Goal: Transaction & Acquisition: Purchase product/service

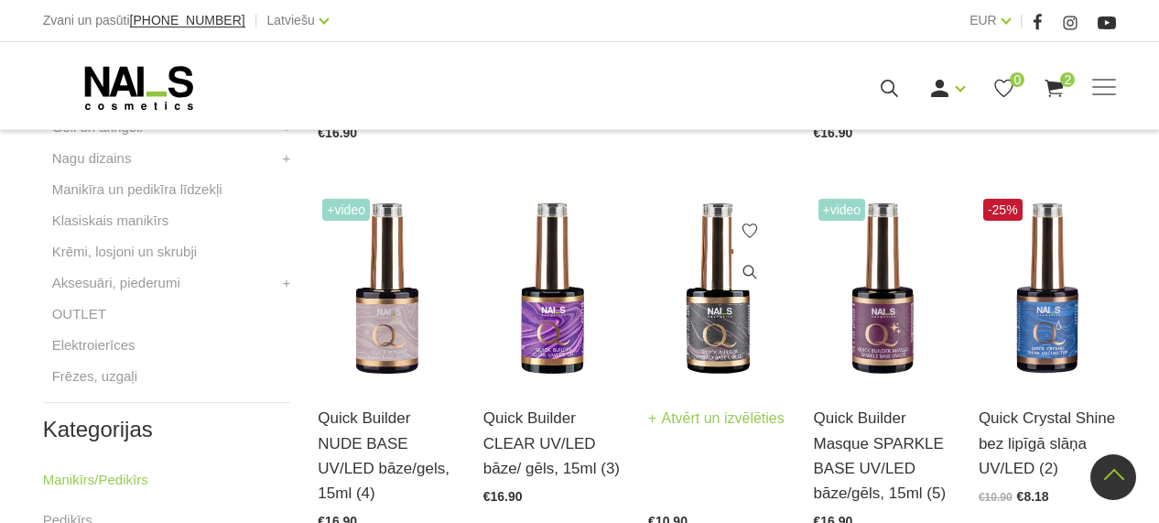
scroll to position [381, 0]
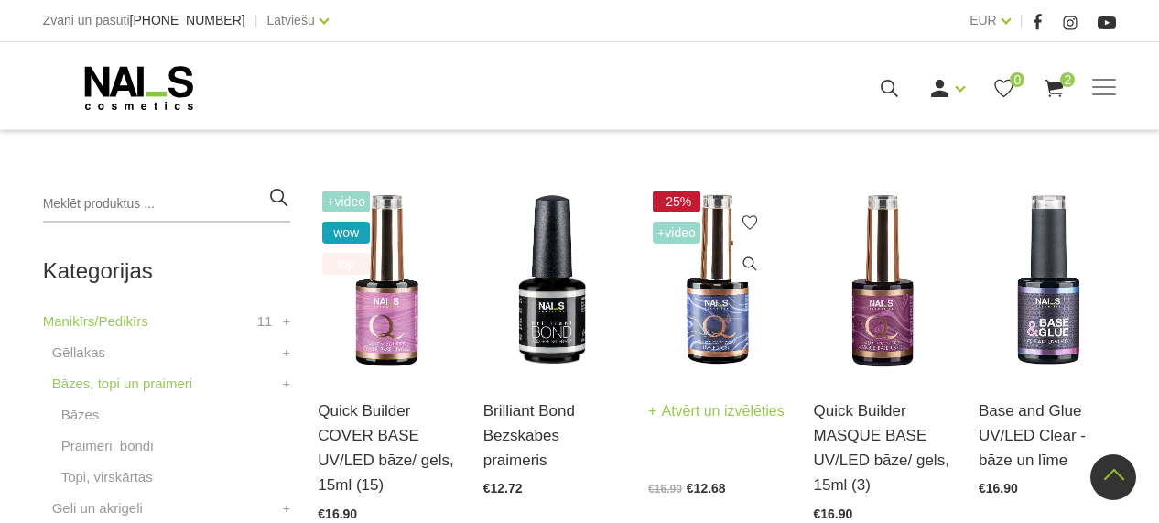
click at [706, 301] on img at bounding box center [716, 281] width 137 height 190
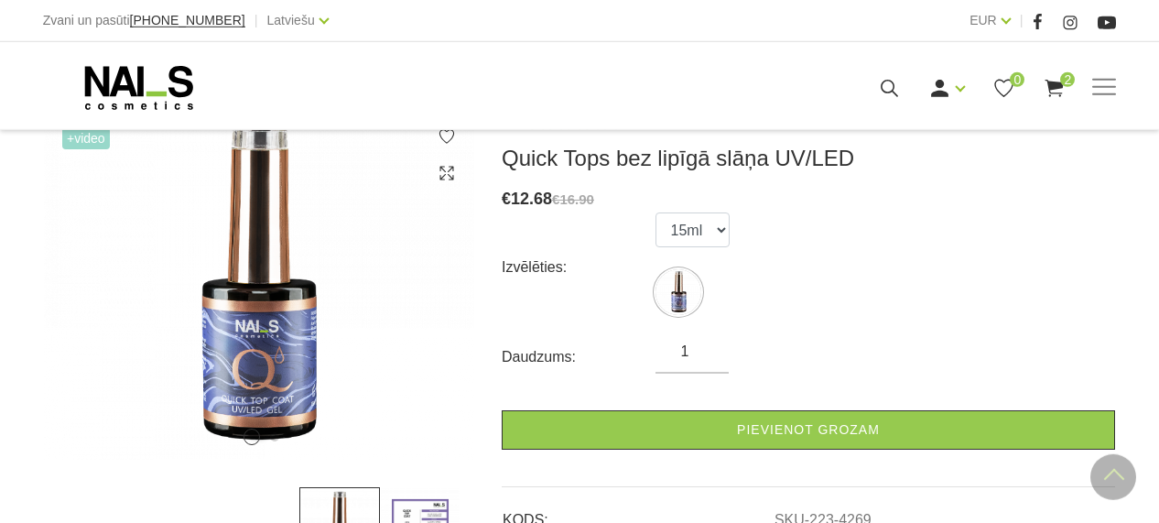
scroll to position [254, 0]
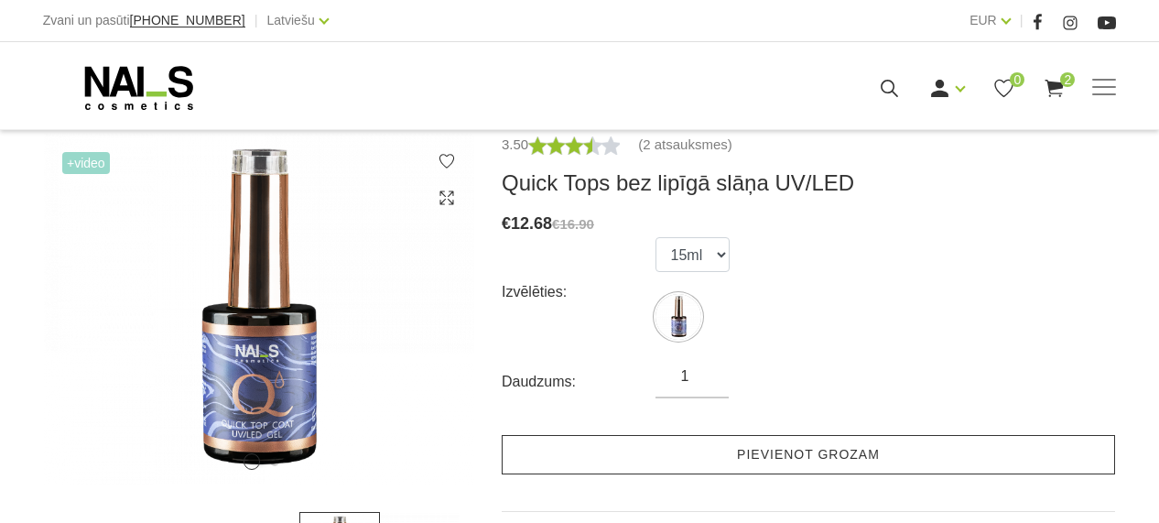
click at [870, 440] on link "Pievienot grozam" at bounding box center [808, 454] width 613 height 39
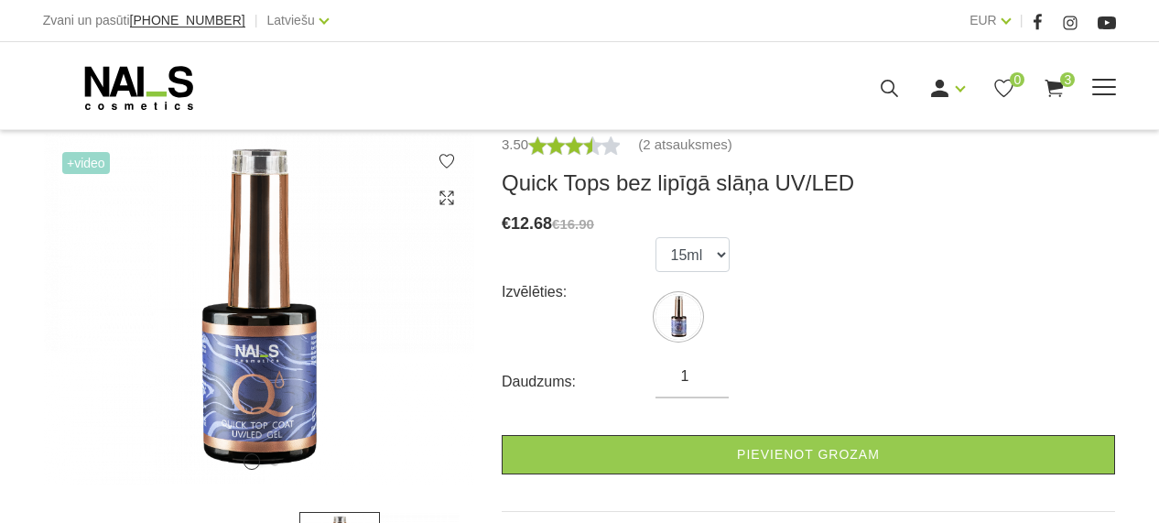
click at [1056, 82] on icon at bounding box center [1054, 88] width 23 height 23
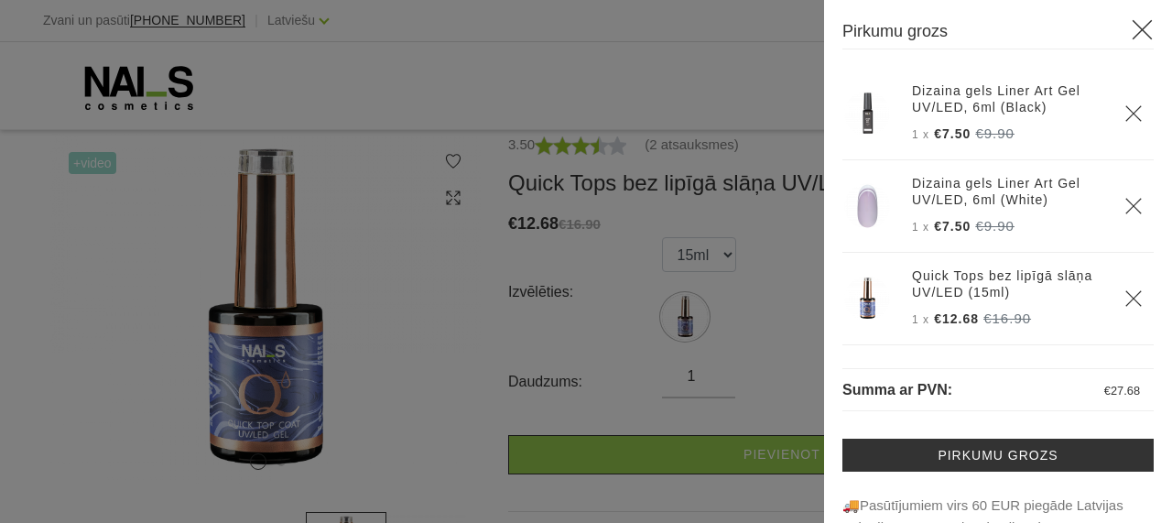
click at [1131, 27] on icon at bounding box center [1142, 29] width 23 height 23
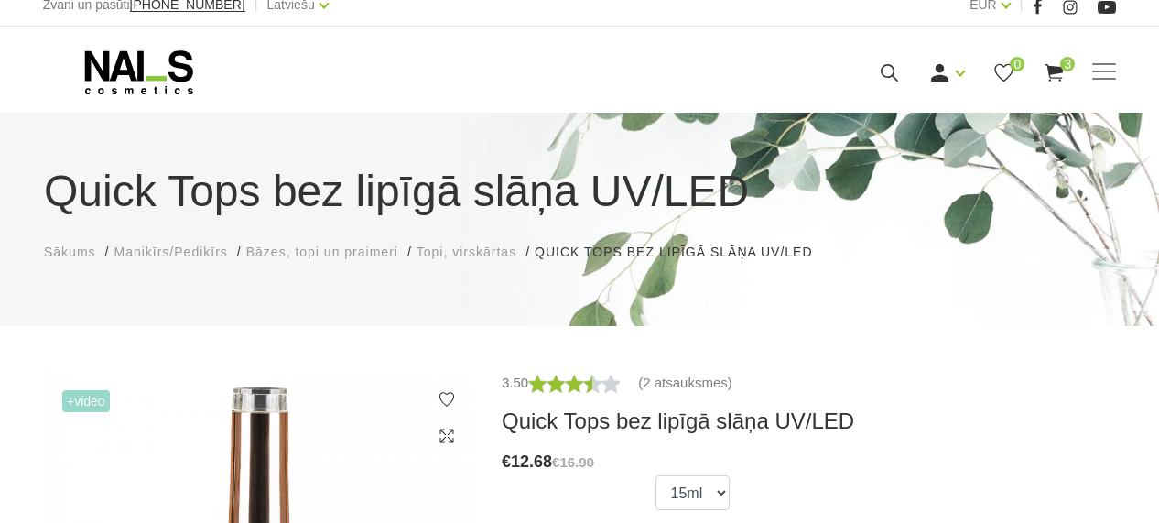
scroll to position [0, 0]
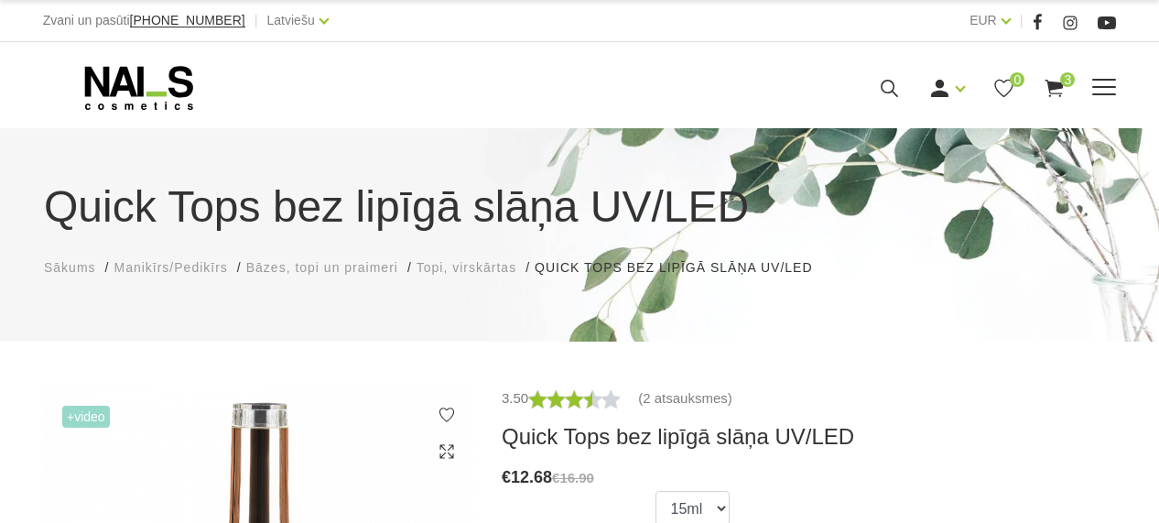
click at [133, 80] on icon at bounding box center [139, 88] width 192 height 46
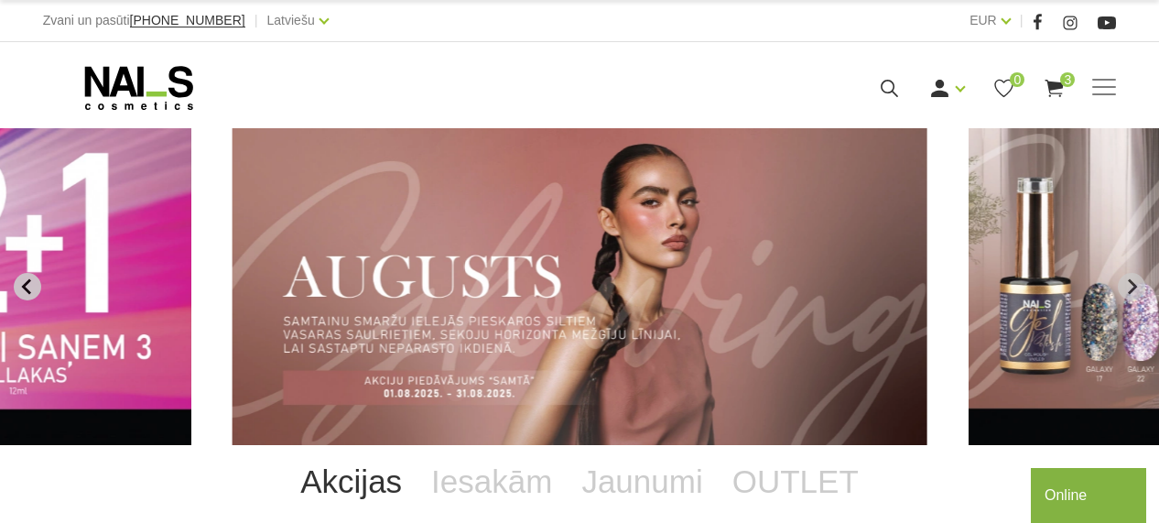
click at [25, 284] on icon "Previous slide" at bounding box center [25, 286] width 9 height 16
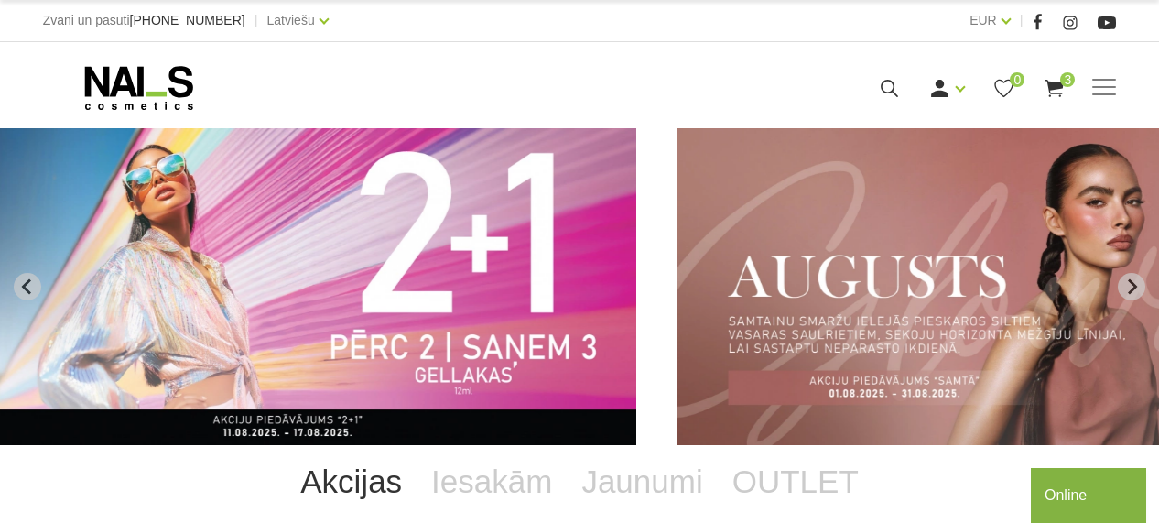
click at [695, 298] on img "3 of 12" at bounding box center [1025, 286] width 696 height 317
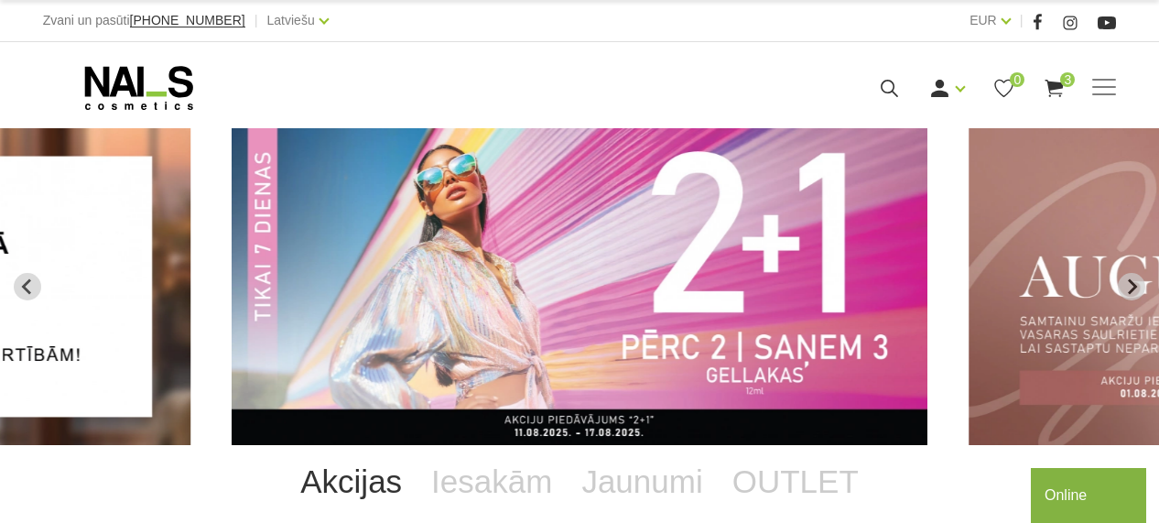
click at [688, 356] on img "2 of 12" at bounding box center [580, 286] width 696 height 317
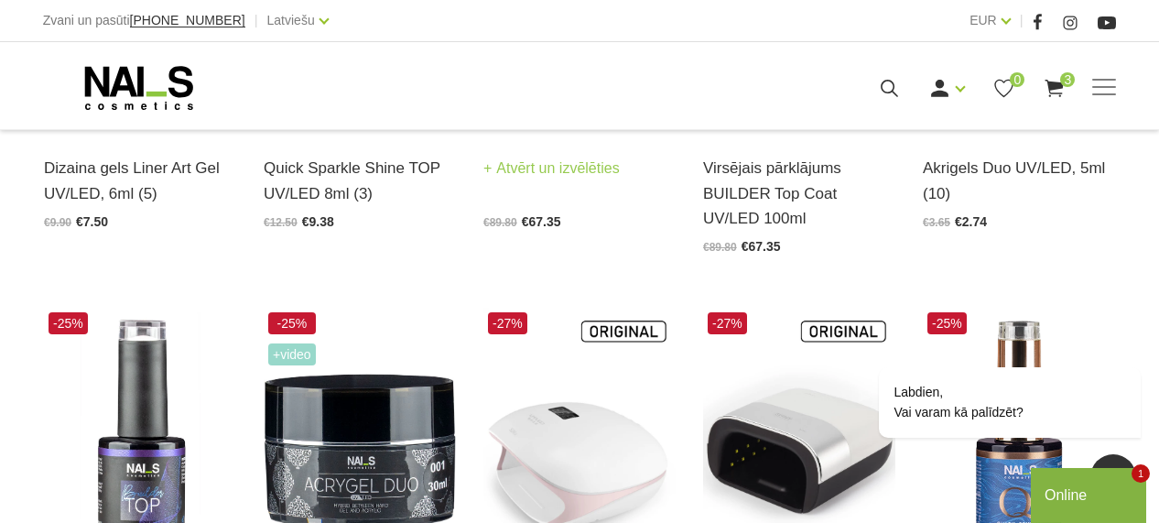
scroll to position [888, 0]
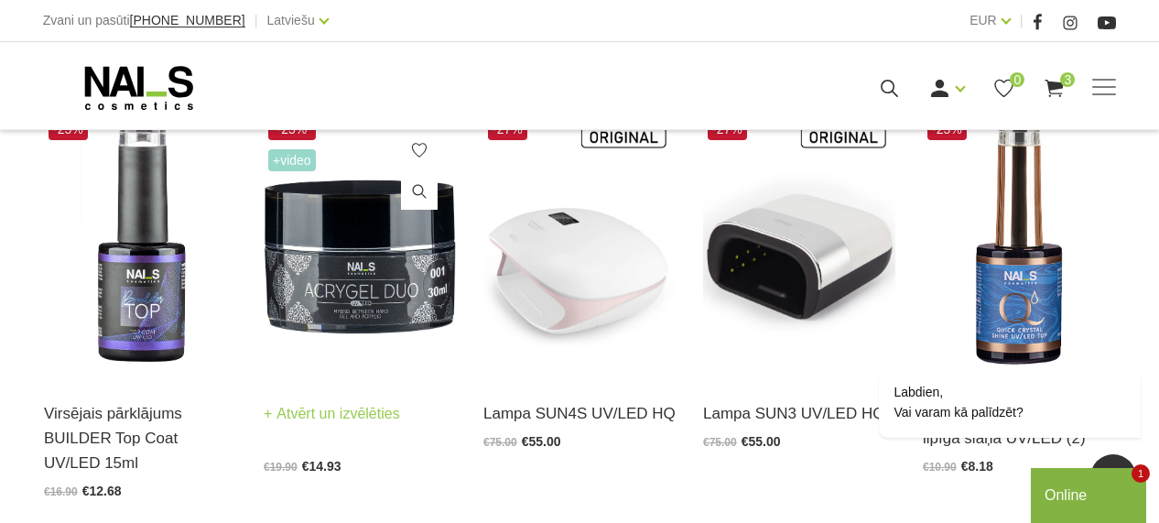
click at [388, 259] on img at bounding box center [360, 246] width 192 height 265
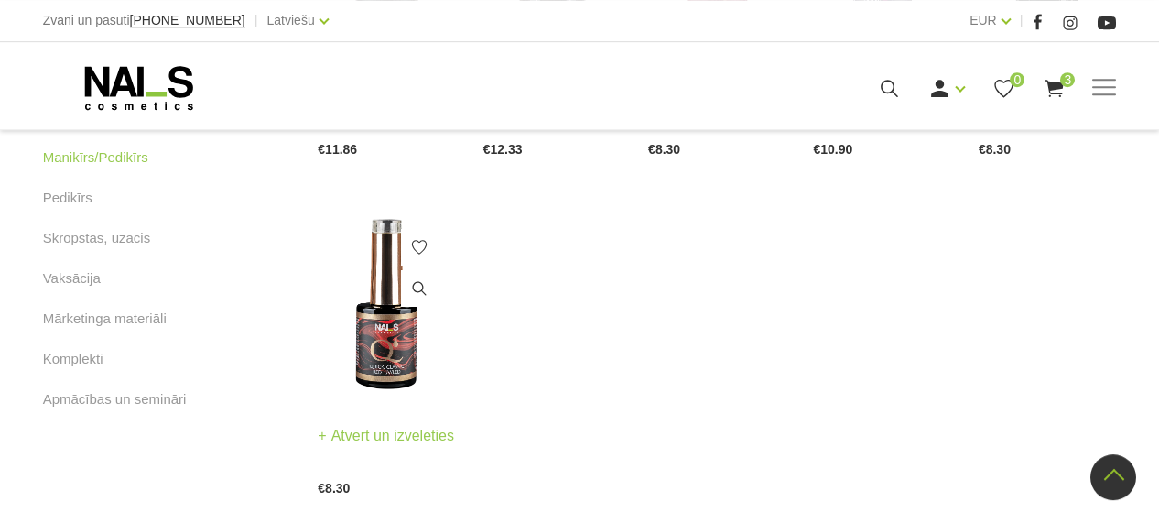
scroll to position [1143, 0]
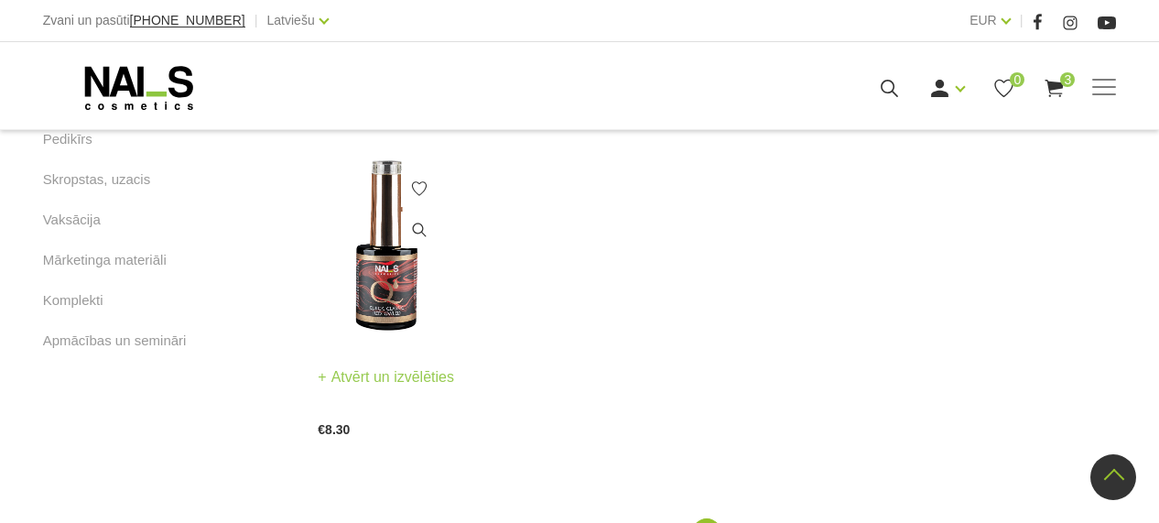
click at [406, 288] on img at bounding box center [386, 247] width 137 height 190
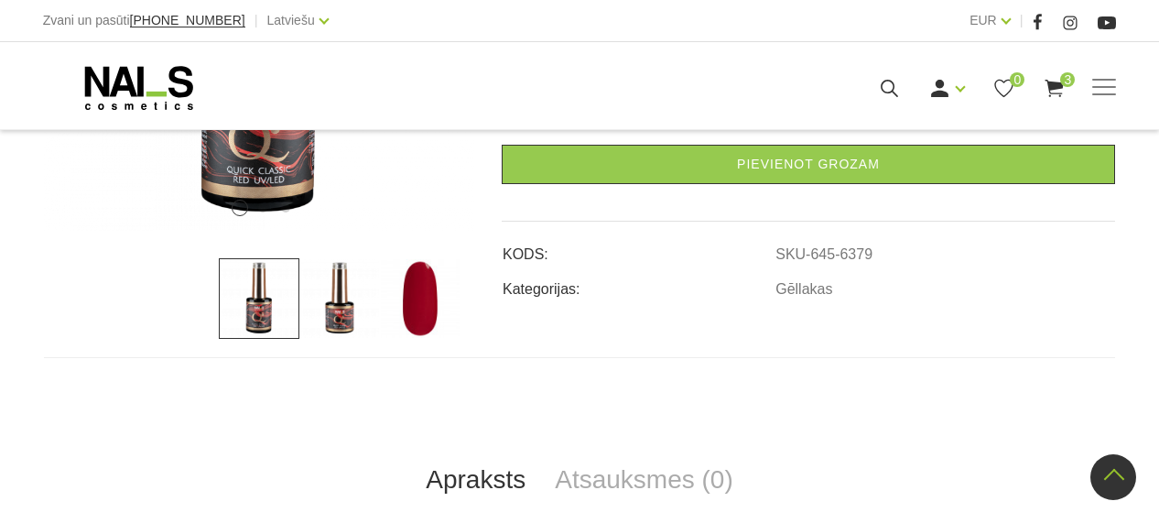
scroll to position [634, 0]
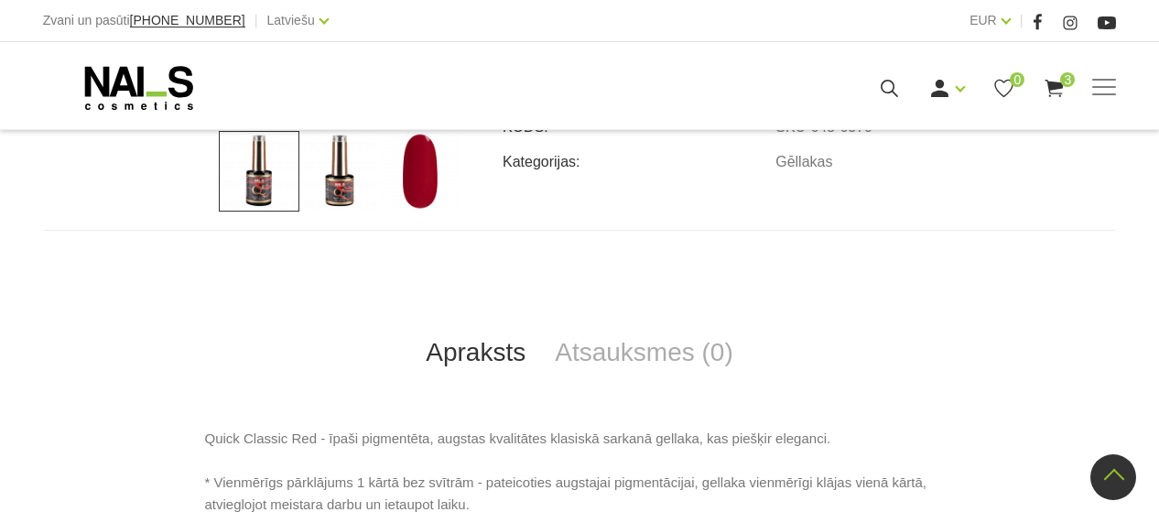
click at [497, 347] on link "Apraksts" at bounding box center [475, 352] width 129 height 60
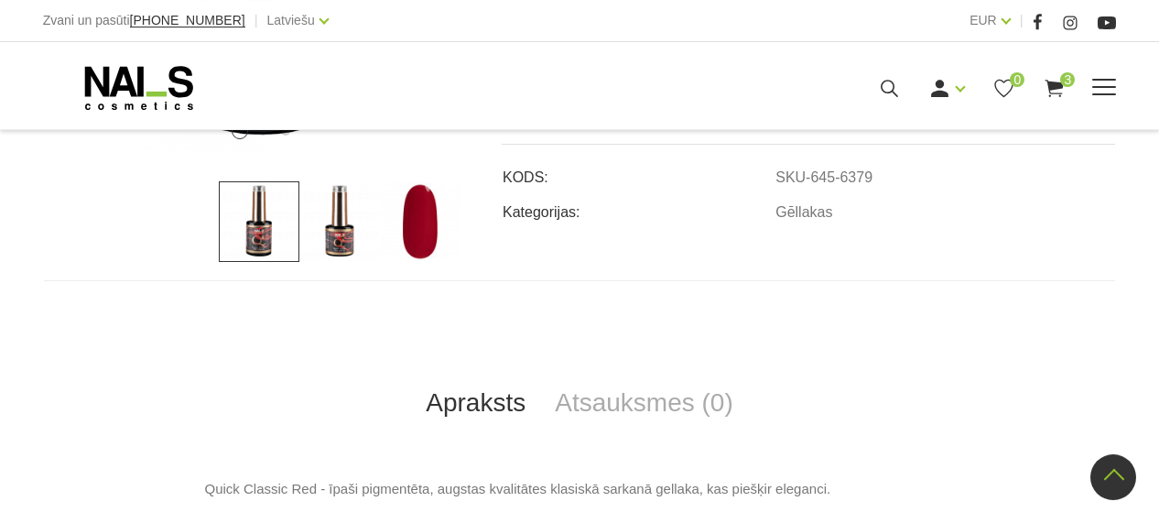
scroll to position [472, 0]
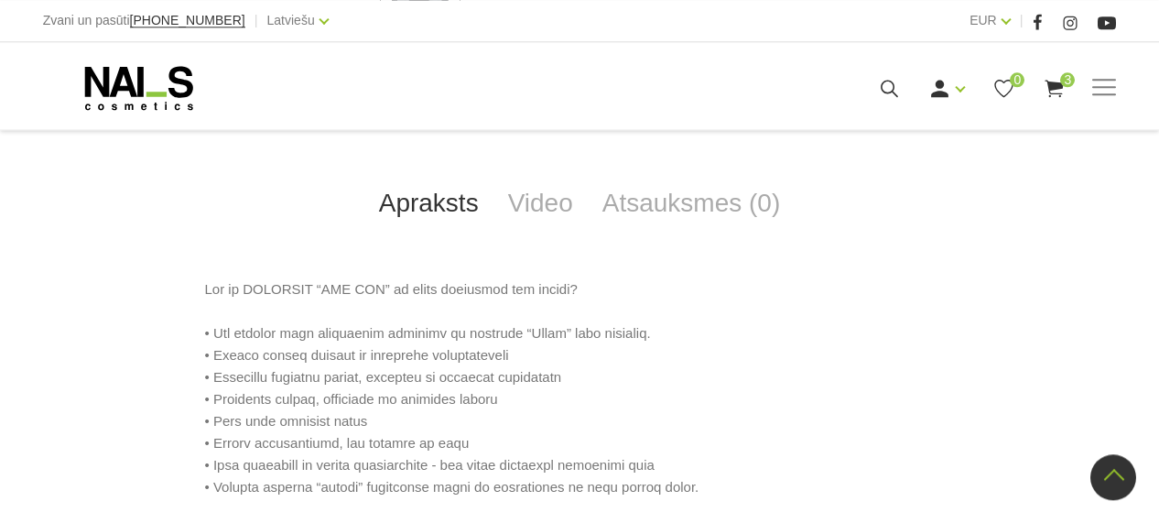
scroll to position [634, 0]
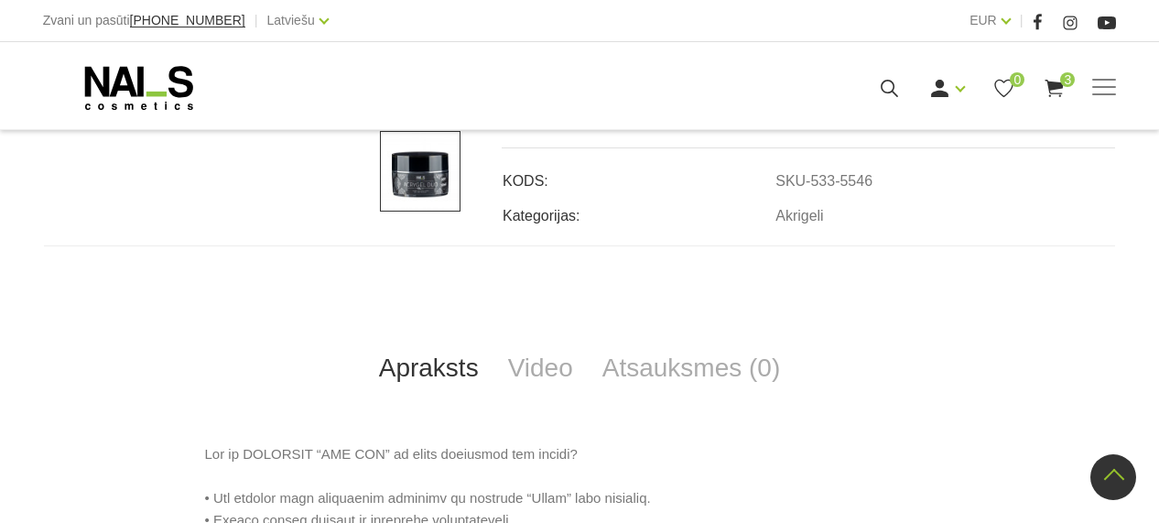
click at [451, 371] on link "Apraksts" at bounding box center [428, 368] width 129 height 60
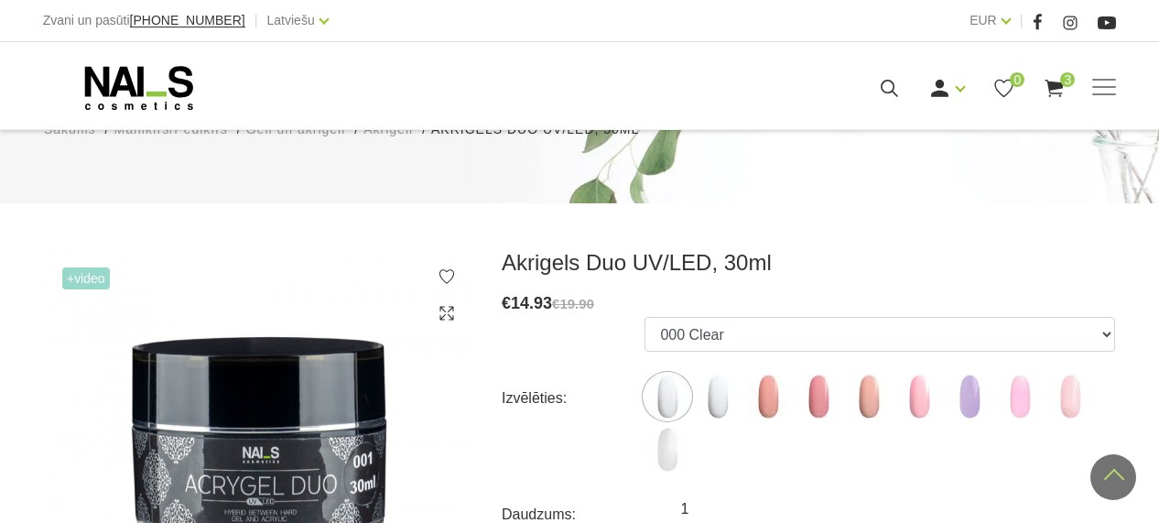
scroll to position [126, 0]
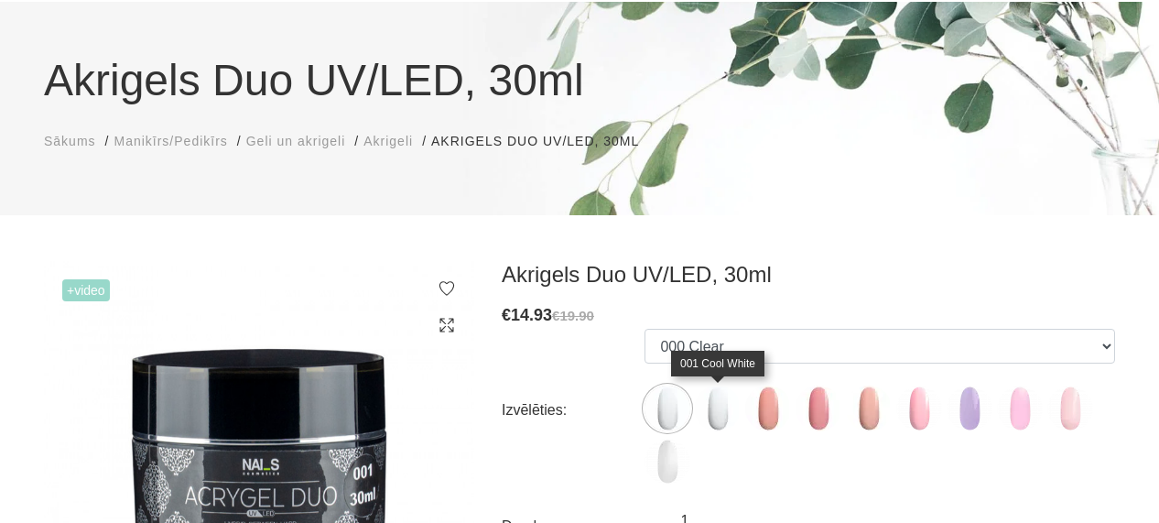
click at [724, 400] on img at bounding box center [718, 408] width 46 height 46
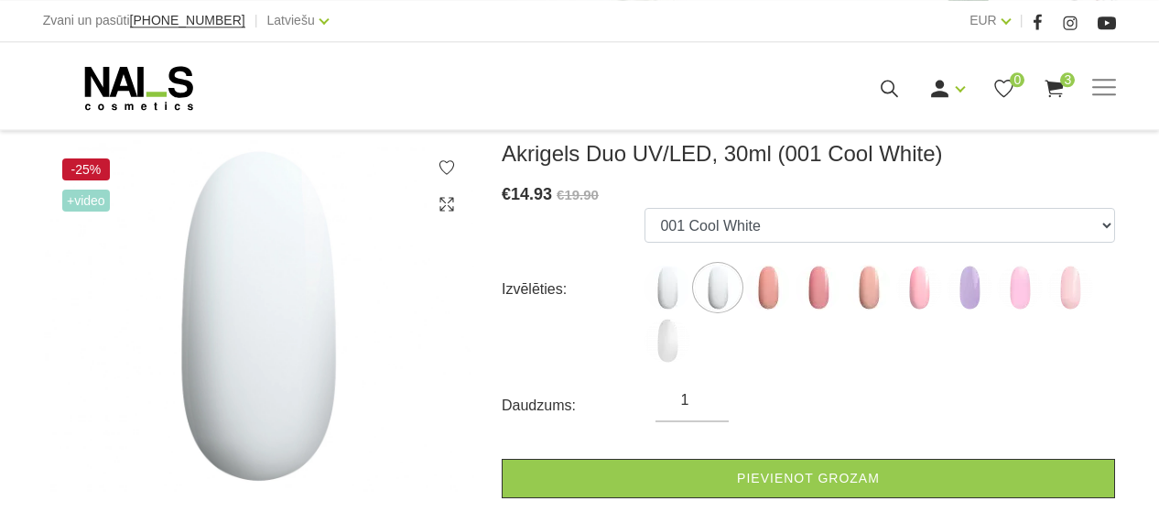
scroll to position [254, 0]
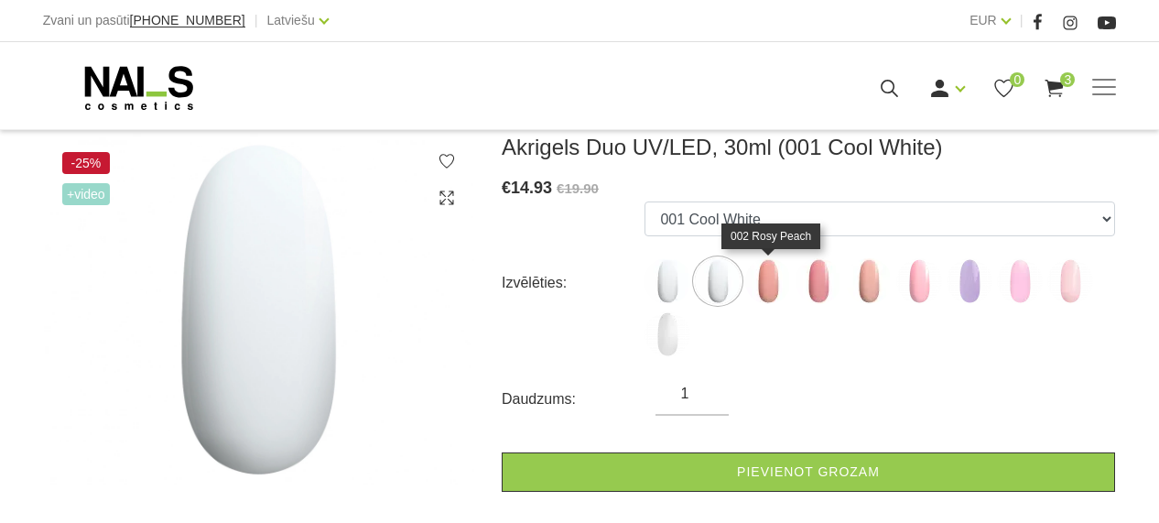
click at [768, 276] on img at bounding box center [768, 281] width 46 height 46
select select "5548"
